Goal: Use online tool/utility: Utilize a website feature to perform a specific function

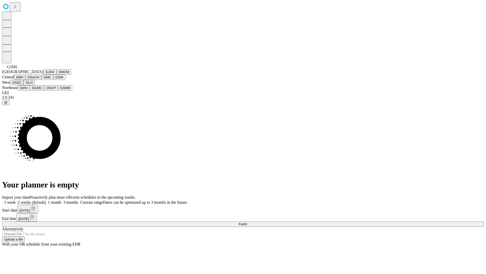
click at [43, 74] on button "GJSH" at bounding box center [49, 71] width 13 height 5
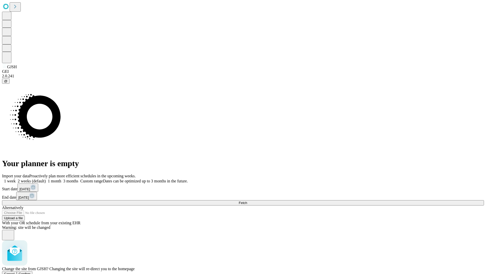
click at [31, 271] on span "Confirm" at bounding box center [25, 273] width 12 height 4
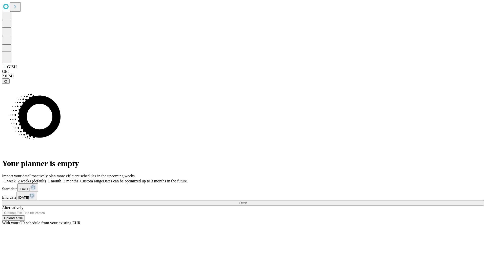
click at [16, 179] on label "1 week" at bounding box center [9, 181] width 14 height 4
click at [247, 201] on span "Fetch" at bounding box center [243, 203] width 8 height 4
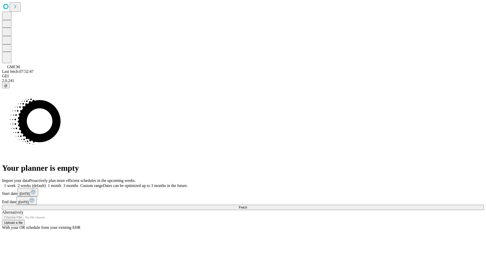
click at [16, 183] on label "1 week" at bounding box center [9, 185] width 14 height 4
click at [247, 205] on span "Fetch" at bounding box center [243, 207] width 8 height 4
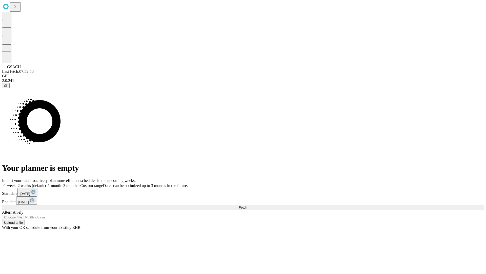
click at [16, 183] on label "1 week" at bounding box center [9, 185] width 14 height 4
click at [247, 205] on span "Fetch" at bounding box center [243, 207] width 8 height 4
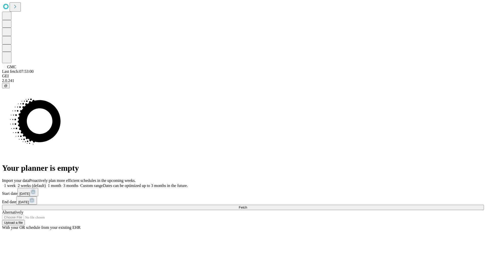
click at [247, 205] on span "Fetch" at bounding box center [243, 207] width 8 height 4
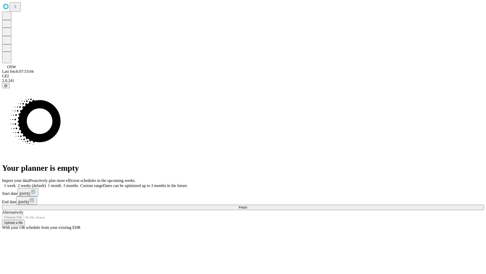
click at [16, 183] on label "1 week" at bounding box center [9, 185] width 14 height 4
click at [247, 205] on span "Fetch" at bounding box center [243, 207] width 8 height 4
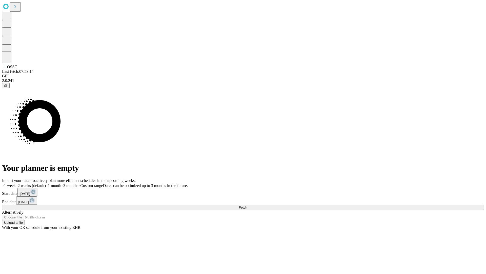
click at [16, 183] on label "1 week" at bounding box center [9, 185] width 14 height 4
click at [247, 205] on span "Fetch" at bounding box center [243, 207] width 8 height 4
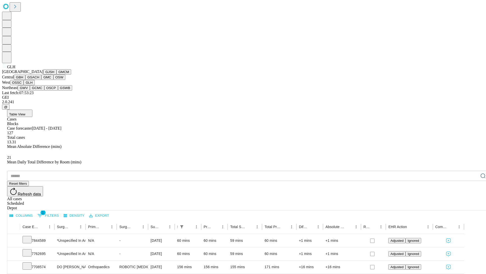
click at [30, 90] on button "GWV" at bounding box center [24, 87] width 12 height 5
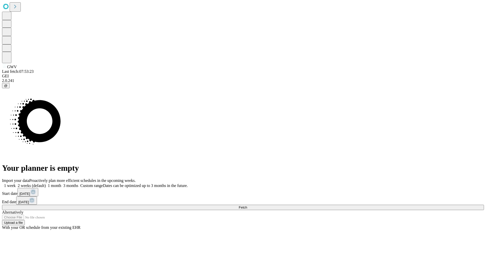
click at [16, 183] on label "1 week" at bounding box center [9, 185] width 14 height 4
click at [247, 205] on span "Fetch" at bounding box center [243, 207] width 8 height 4
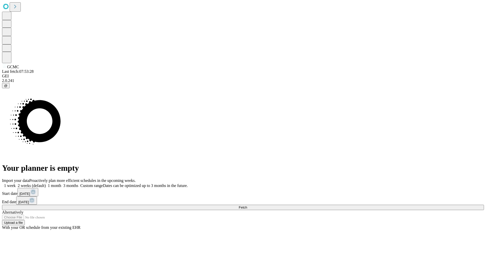
click at [16, 183] on label "1 week" at bounding box center [9, 185] width 14 height 4
click at [247, 205] on span "Fetch" at bounding box center [243, 207] width 8 height 4
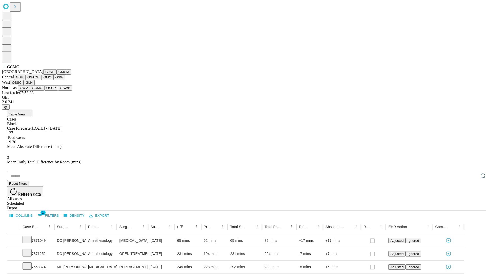
click at [44, 90] on button "OSCP" at bounding box center [51, 87] width 14 height 5
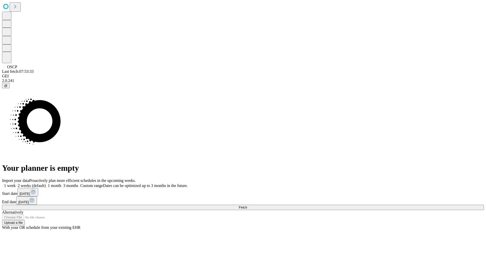
click at [247, 205] on span "Fetch" at bounding box center [243, 207] width 8 height 4
